Goal: Information Seeking & Learning: Learn about a topic

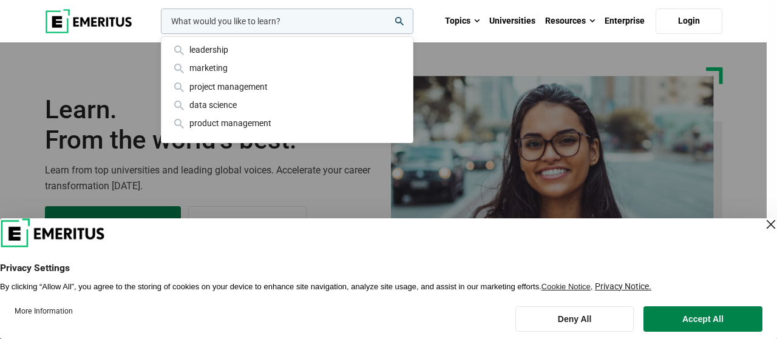
click at [230, 24] on input "woocommerce-product-search-field-0" at bounding box center [287, 22] width 253 height 26
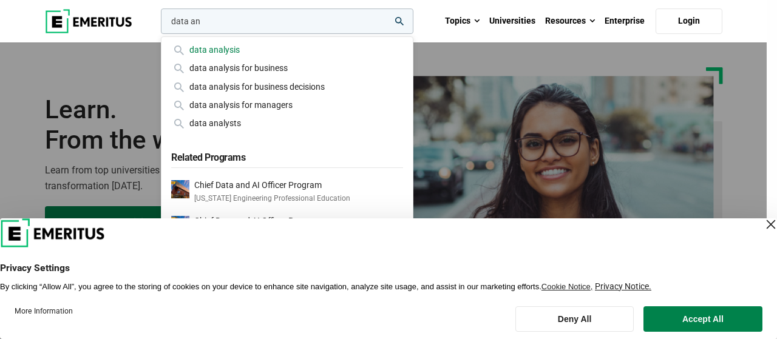
type input "data an"
click at [228, 52] on div "data analysis" at bounding box center [287, 49] width 232 height 13
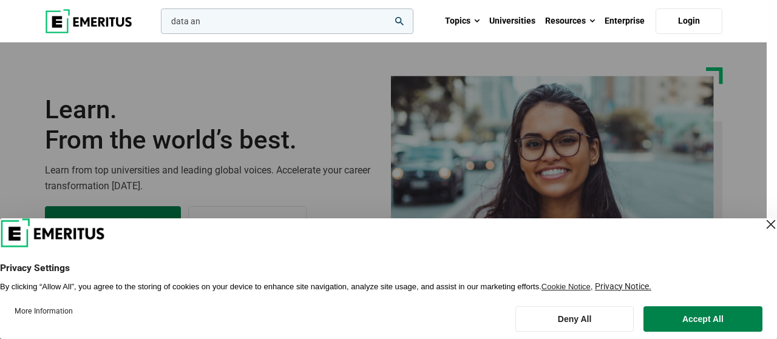
click at [226, 25] on input "data an" at bounding box center [287, 22] width 253 height 26
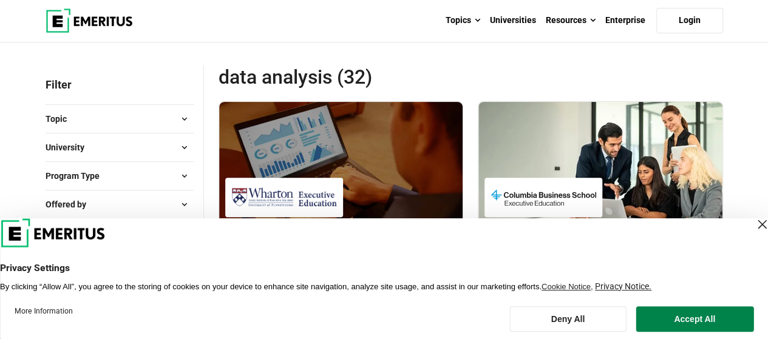
scroll to position [121, 0]
click at [444, 291] on div "Privacy Settings By clicking “Allow All”, you agree to the storing of cookies o…" at bounding box center [384, 277] width 768 height 30
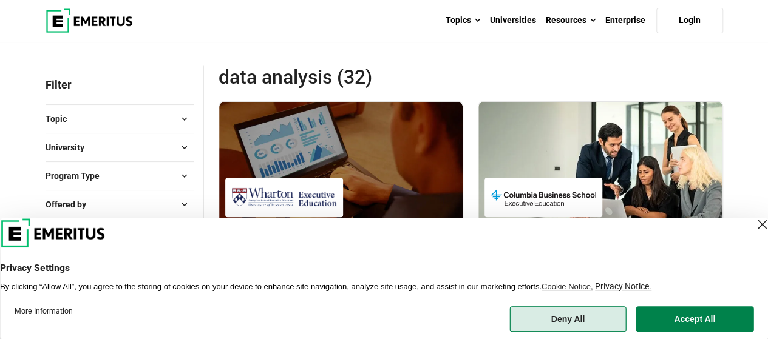
click at [571, 319] on button "Deny All" at bounding box center [567, 320] width 117 height 26
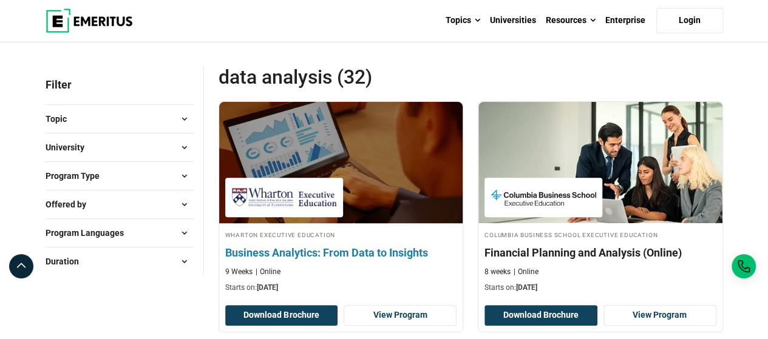
click at [418, 254] on h4 "Business Analytics: From Data to Insights" at bounding box center [341, 252] width 232 height 15
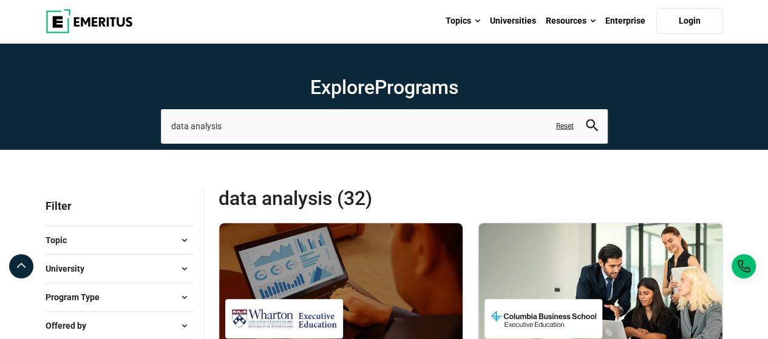
scroll to position [243, 0]
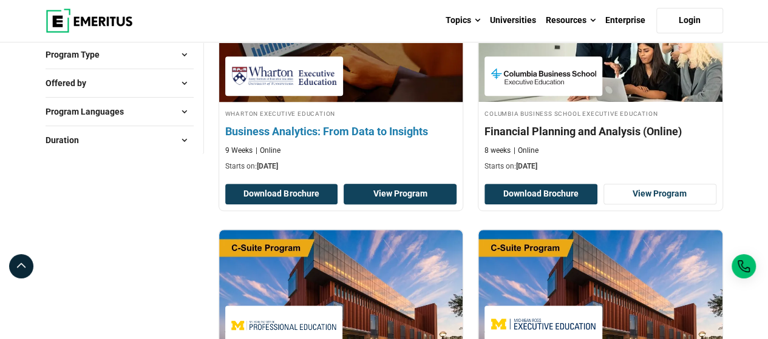
click at [415, 197] on link "View Program" at bounding box center [400, 194] width 113 height 21
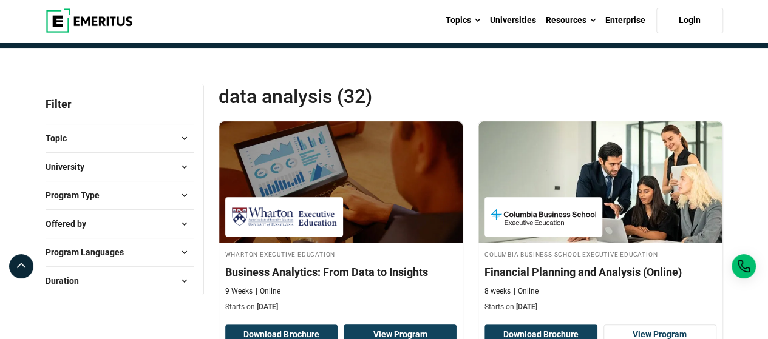
scroll to position [0, 0]
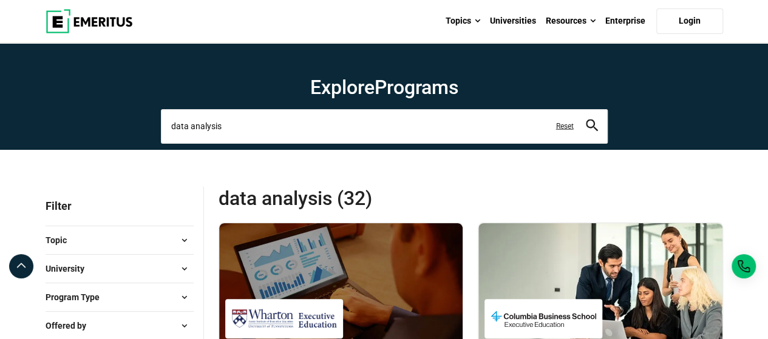
click at [250, 125] on input "data analysis" at bounding box center [384, 126] width 447 height 34
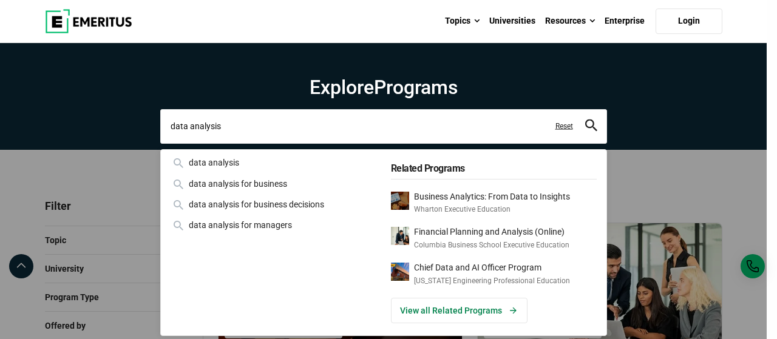
drag, startPoint x: 248, startPoint y: 130, endPoint x: 133, endPoint y: 129, distance: 114.8
click at [160, 129] on div "data analysis data analysis data analysis for business data analysis for busine…" at bounding box center [383, 126] width 447 height 34
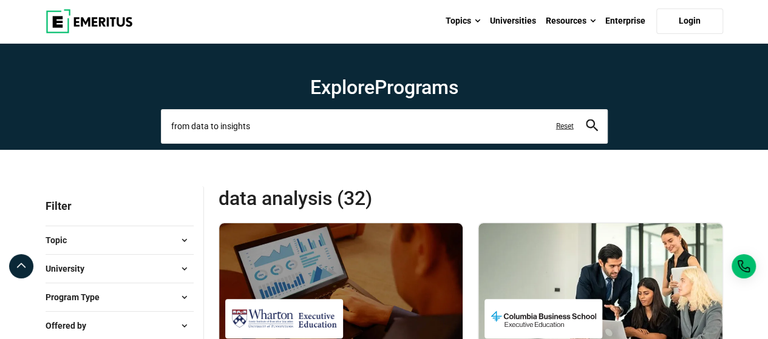
type input "from data to insights"
click at [586, 120] on button "search" at bounding box center [592, 127] width 12 height 14
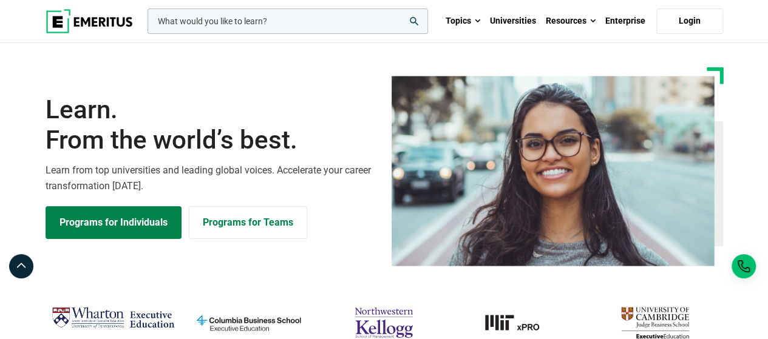
click at [209, 18] on input "woocommerce-product-search-field-0" at bounding box center [288, 22] width 281 height 26
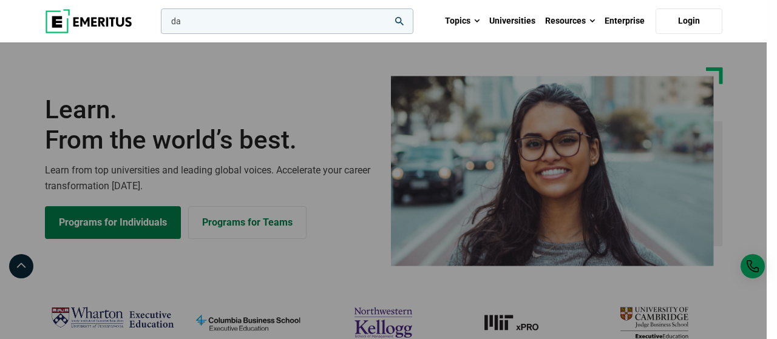
type input "d"
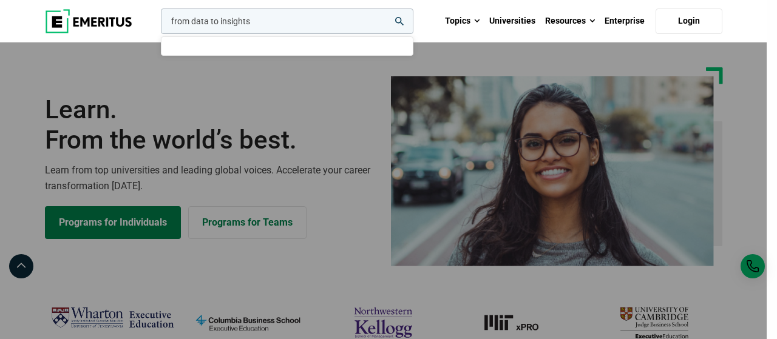
type input "from data to insights"
click at [158, 24] on button "search" at bounding box center [158, 24] width 0 height 0
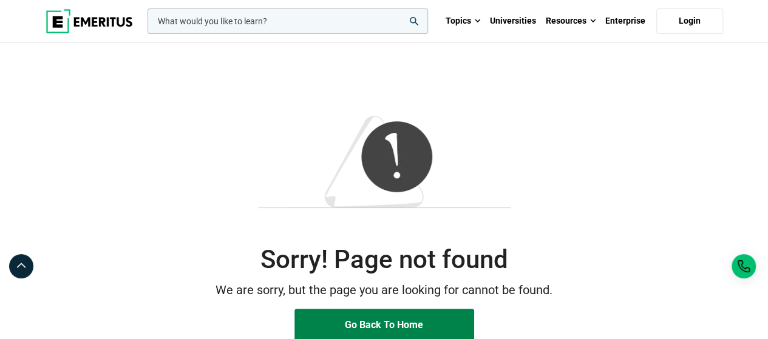
click at [209, 18] on input "woocommerce-product-search-field-0" at bounding box center [288, 22] width 281 height 26
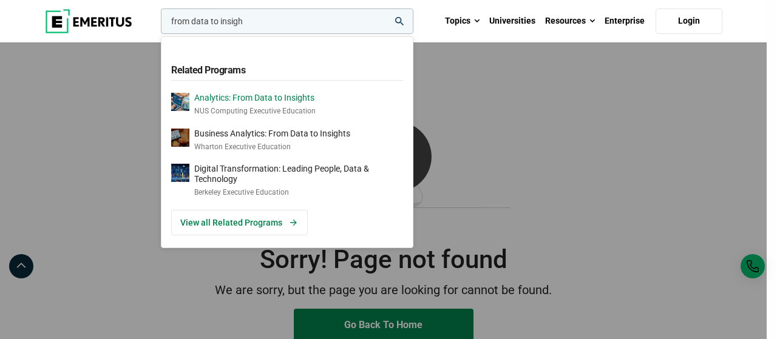
type input "from data to insigh"
click at [231, 98] on p "Analytics: From Data to Insights" at bounding box center [254, 98] width 121 height 10
click at [435, 32] on div "from data to insigh Related Programs Analytics: From Data to Insights NUS Compu…" at bounding box center [384, 21] width 692 height 43
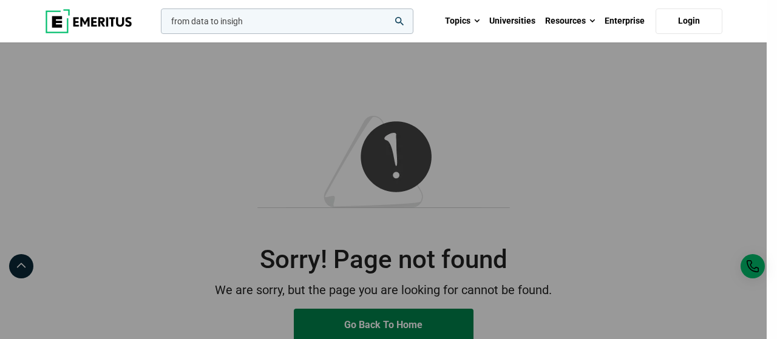
click at [62, 21] on img at bounding box center [88, 21] width 87 height 24
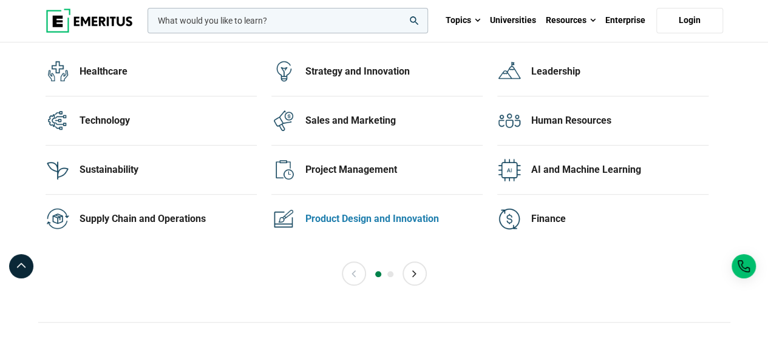
scroll to position [2490, 0]
click at [420, 269] on button "Next" at bounding box center [415, 273] width 24 height 24
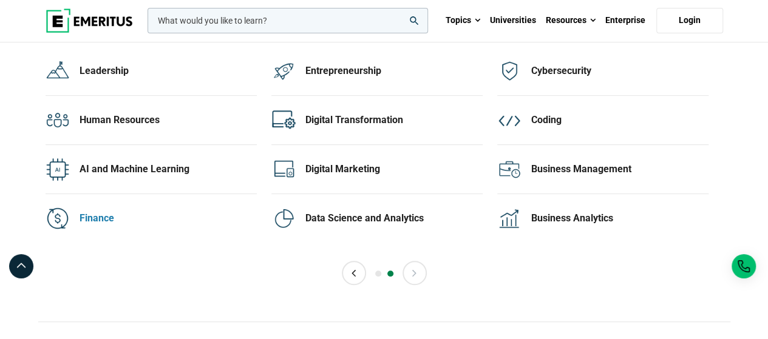
click at [110, 212] on div "Finance" at bounding box center [168, 218] width 177 height 13
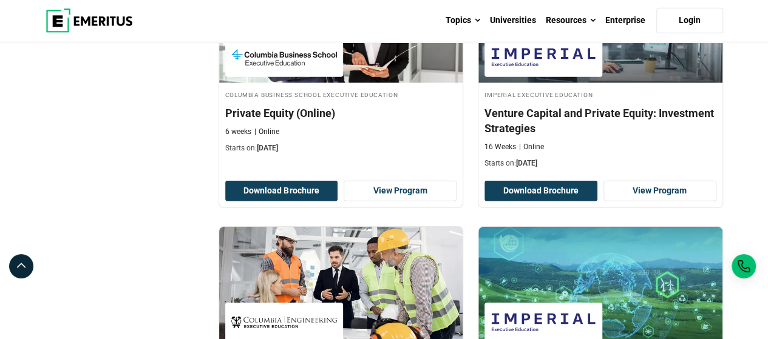
scroll to position [1882, 0]
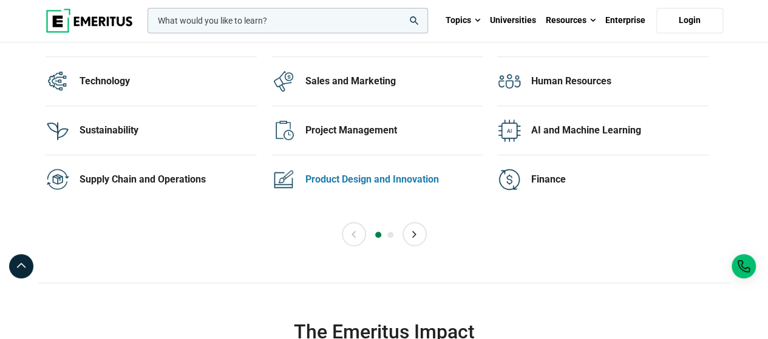
scroll to position [2490, 0]
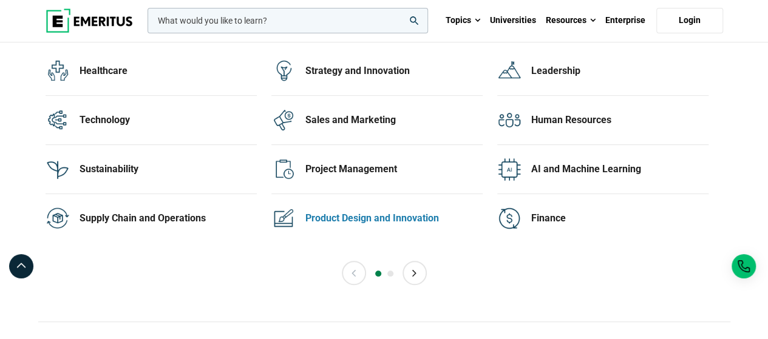
click at [420, 230] on div "Product Design and Innovation 20 Programs" at bounding box center [376, 218] width 211 height 49
click at [422, 261] on button "Next" at bounding box center [415, 273] width 24 height 24
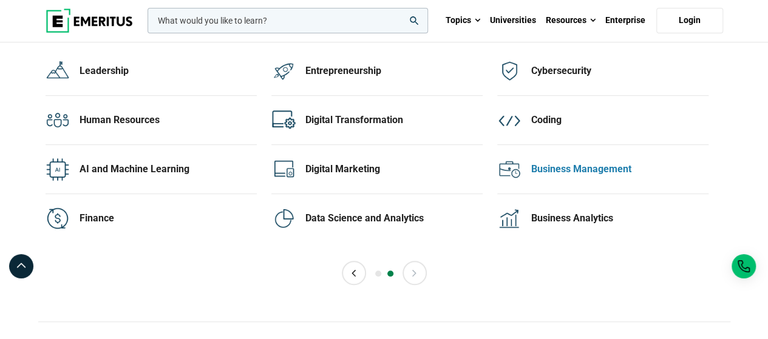
click at [536, 171] on div "Business Management 80 Programs" at bounding box center [619, 169] width 177 height 24
click at [521, 206] on div at bounding box center [514, 218] width 34 height 24
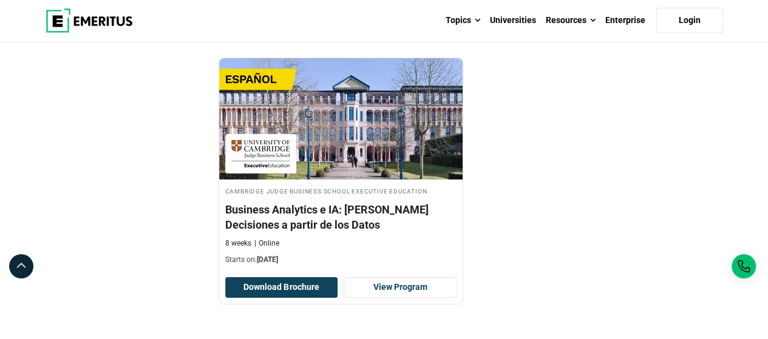
scroll to position [2065, 0]
